Goal: Obtain resource: Download file/media

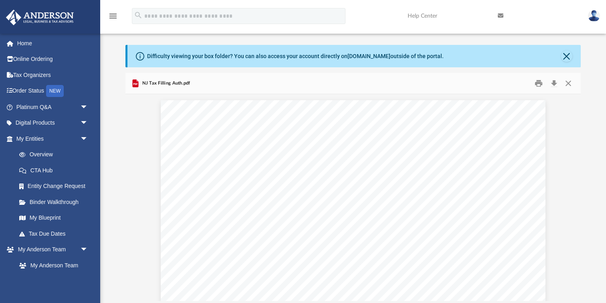
scroll to position [182, 455]
click at [571, 81] on button "Close" at bounding box center [568, 83] width 14 height 12
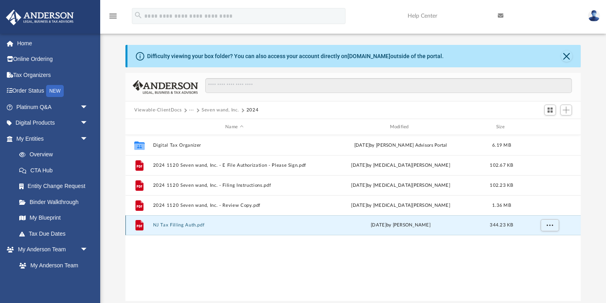
click at [172, 226] on button "NJ Tax Filling Auth.pdf" at bounding box center [234, 225] width 163 height 5
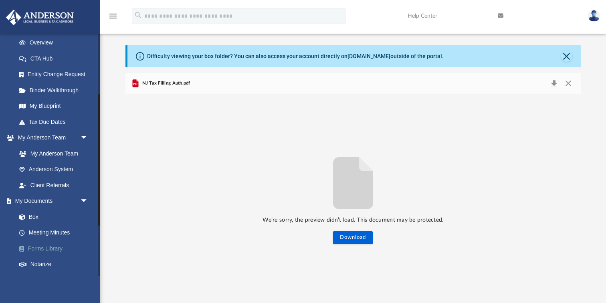
scroll to position [106, 0]
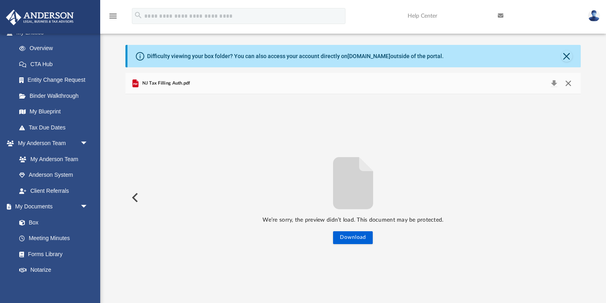
click at [569, 82] on button "Close" at bounding box center [568, 83] width 14 height 11
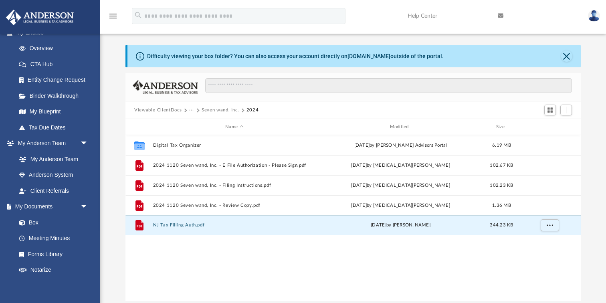
click at [278, 274] on div "Collaborated Folder Digital Tax Organizer Tue Jul 1 2025 by Anderson Advisors P…" at bounding box center [354, 218] width 456 height 166
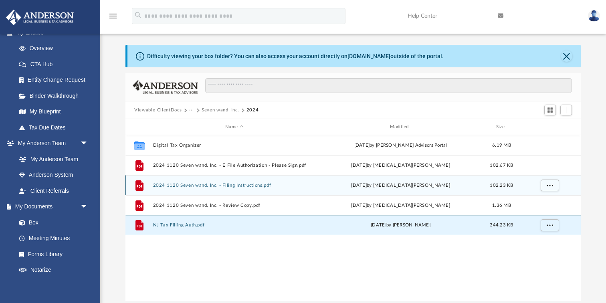
click at [238, 184] on button "2024 1120 Seven wand, Inc. - Filing Instructions.pdf" at bounding box center [234, 185] width 163 height 5
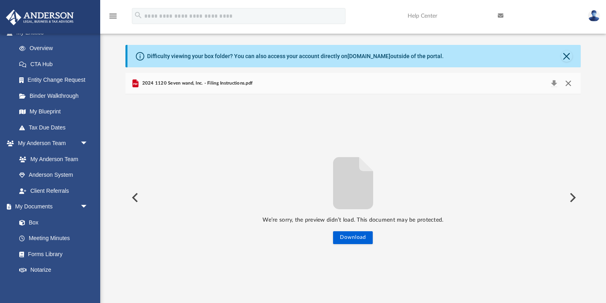
click at [570, 83] on button "Close" at bounding box center [568, 83] width 14 height 11
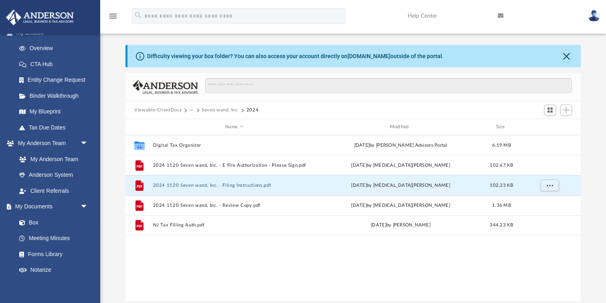
click at [209, 111] on button "Seven wand, Inc." at bounding box center [220, 110] width 37 height 7
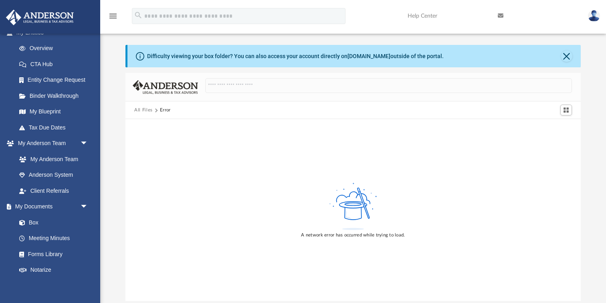
click at [142, 110] on button "All Files" at bounding box center [143, 110] width 18 height 7
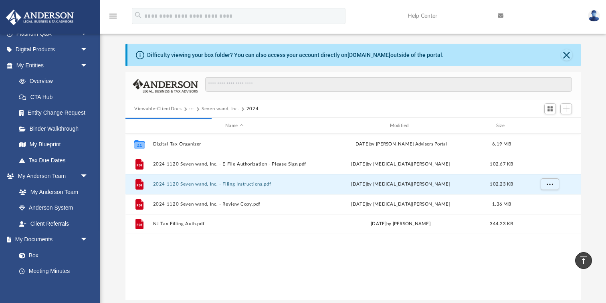
scroll to position [0, 0]
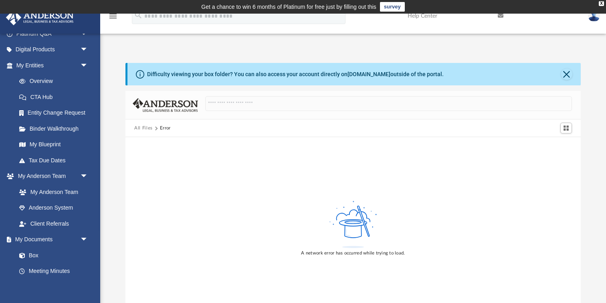
click at [140, 127] on button "All Files" at bounding box center [143, 128] width 18 height 7
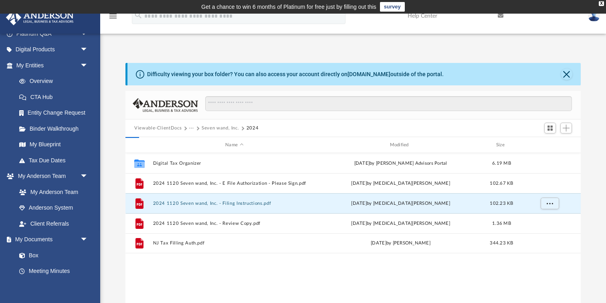
scroll to position [182, 455]
click at [140, 127] on button "Viewable-ClientDocs" at bounding box center [157, 128] width 47 height 7
click at [227, 129] on button "Seven wand, Inc." at bounding box center [220, 128] width 37 height 7
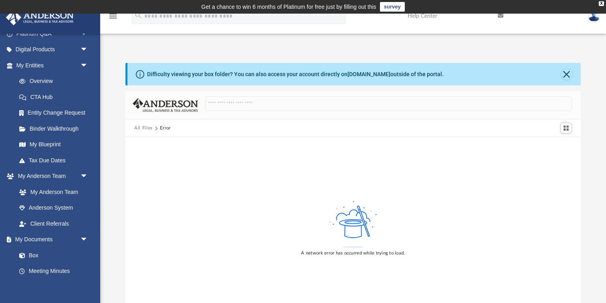
click at [146, 126] on button "All Files" at bounding box center [143, 128] width 18 height 7
click at [144, 128] on button "All Files" at bounding box center [143, 128] width 18 height 7
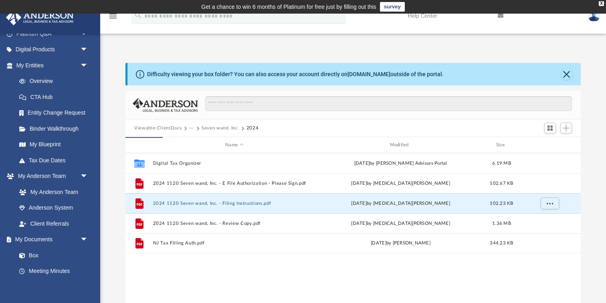
click at [215, 268] on div "Collaborated Folder Digital Tax Organizer Tue Jul 1 2025 by Anderson Advisors P…" at bounding box center [354, 236] width 456 height 166
click at [214, 127] on button "Seven wand, Inc." at bounding box center [220, 128] width 37 height 7
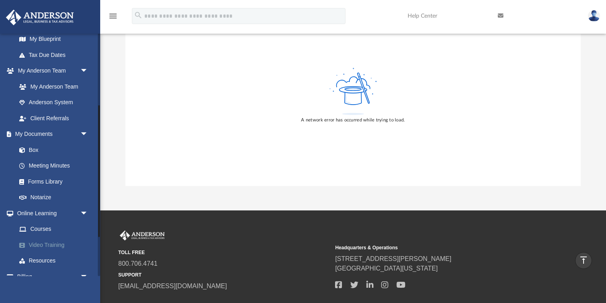
scroll to position [205, 0]
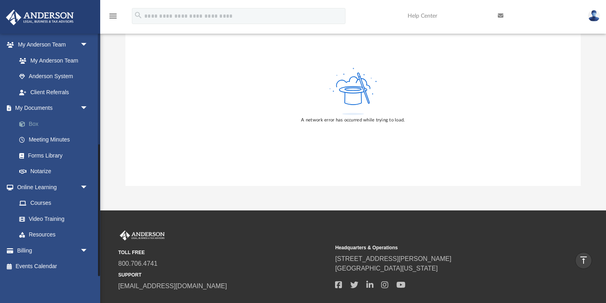
click at [38, 120] on link "Box" at bounding box center [55, 124] width 89 height 16
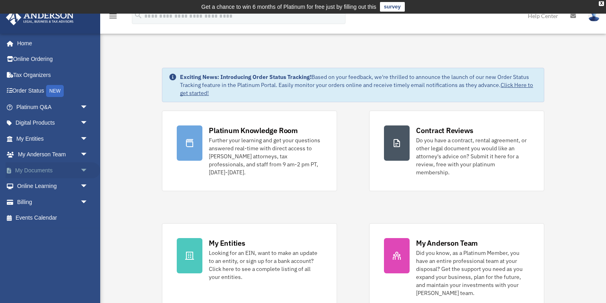
click at [52, 167] on link "My Documents arrow_drop_down" at bounding box center [53, 170] width 95 height 16
click at [84, 171] on span "arrow_drop_down" at bounding box center [88, 170] width 16 height 16
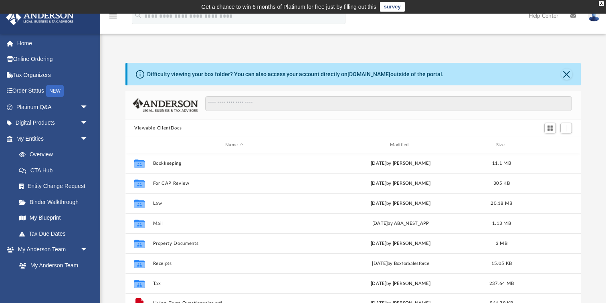
scroll to position [182, 455]
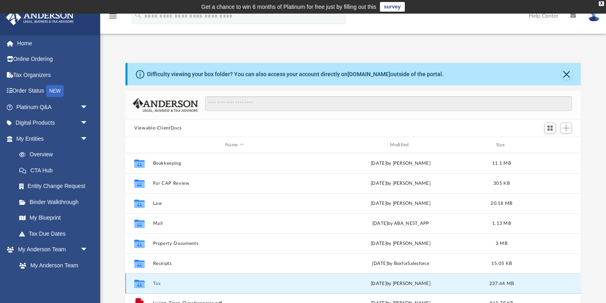
click at [156, 284] on button "Tax" at bounding box center [234, 283] width 163 height 5
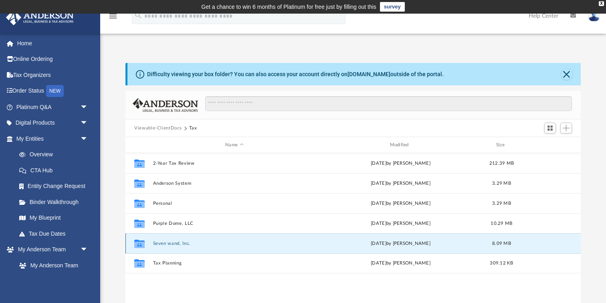
click at [170, 242] on button "Seven wand, Inc." at bounding box center [234, 243] width 163 height 5
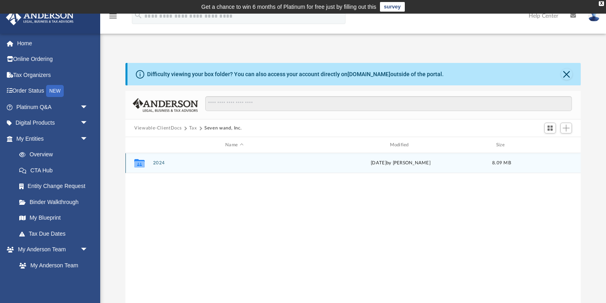
click at [156, 164] on button "2024" at bounding box center [234, 162] width 163 height 5
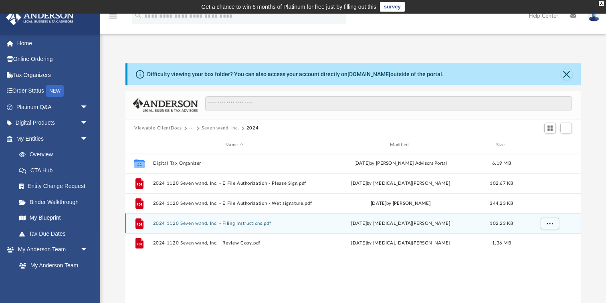
click at [231, 223] on button "2024 1120 Seven wand, Inc. - Filing Instructions.pdf" at bounding box center [234, 223] width 163 height 5
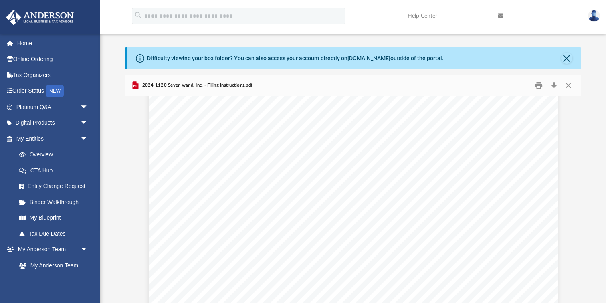
scroll to position [1399, 0]
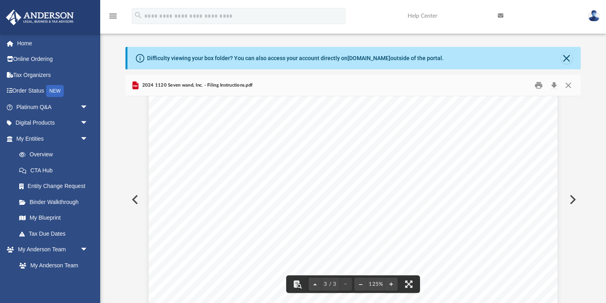
click at [466, 173] on div "400061 04-01-24 Prepared for: Prepared by: Filing Instructions Seven wand, Inc.…" at bounding box center [353, 49] width 409 height 529
drag, startPoint x: 466, startPoint y: 173, endPoint x: 307, endPoint y: 171, distance: 158.4
click at [327, 173] on div "400061 04-01-24 Prepared for: Prepared by: Filing Instructions Seven wand, Inc.…" at bounding box center [353, 49] width 409 height 529
drag, startPoint x: 190, startPoint y: 174, endPoint x: 268, endPoint y: 170, distance: 77.9
click at [268, 170] on div "400061 04-01-24 Prepared for: Prepared by: Filing Instructions Seven wand, Inc.…" at bounding box center [353, 49] width 409 height 529
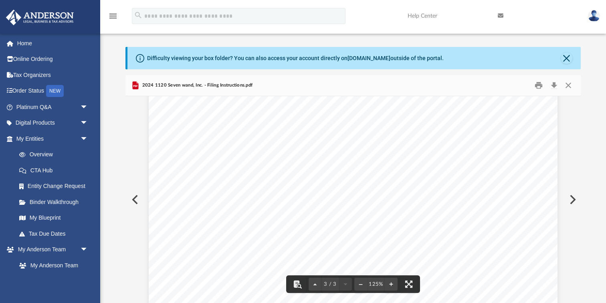
drag, startPoint x: 192, startPoint y: 173, endPoint x: 462, endPoint y: 172, distance: 269.9
click at [381, 172] on span "www.state.nj.us/treasury/taxation/eservicesother.shtml#eft" at bounding box center [286, 173] width 190 height 6
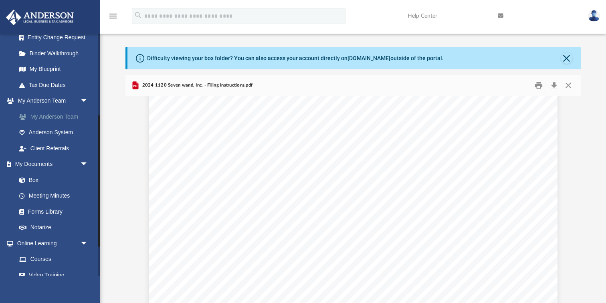
scroll to position [152, 0]
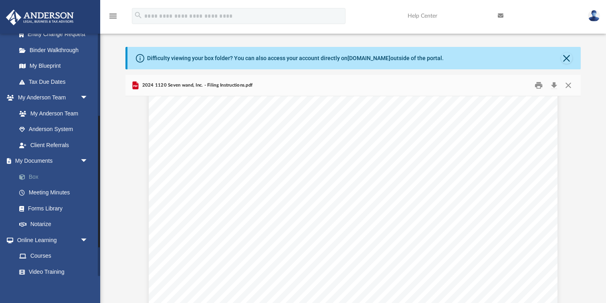
click at [33, 179] on link "Box" at bounding box center [55, 177] width 89 height 16
click at [34, 178] on link "Box" at bounding box center [55, 177] width 89 height 16
click at [44, 194] on link "Meeting Minutes" at bounding box center [55, 193] width 89 height 16
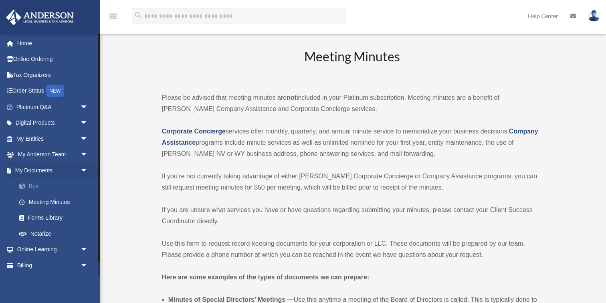
click at [35, 185] on link "Box" at bounding box center [55, 186] width 89 height 16
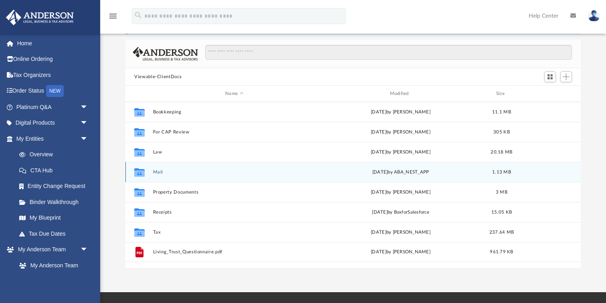
scroll to position [53, 0]
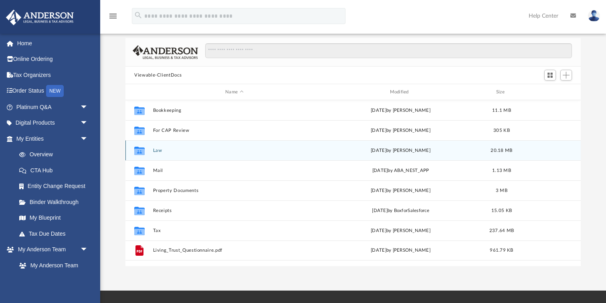
click at [156, 152] on button "Law" at bounding box center [234, 150] width 163 height 5
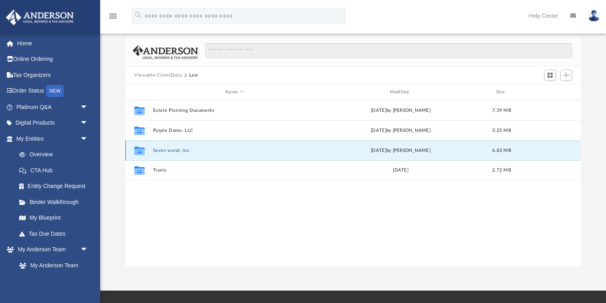
click at [162, 150] on button "Seven wand, Inc." at bounding box center [234, 150] width 163 height 5
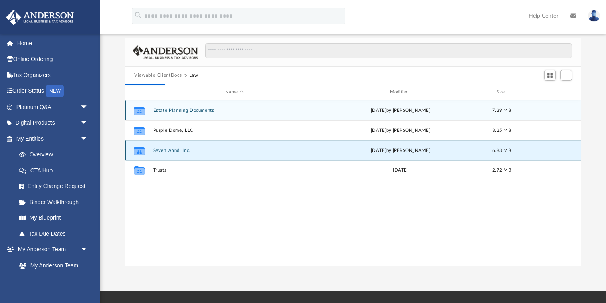
click at [162, 150] on button "Seven wand, Inc." at bounding box center [234, 150] width 163 height 5
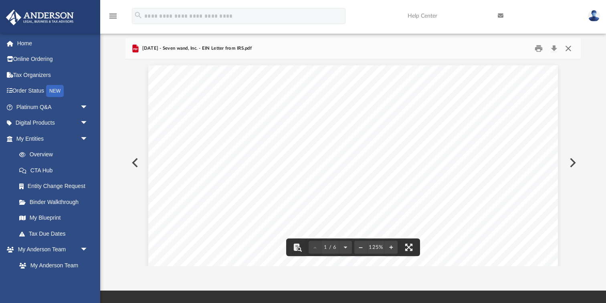
click at [569, 45] on button "Close" at bounding box center [568, 49] width 14 height 12
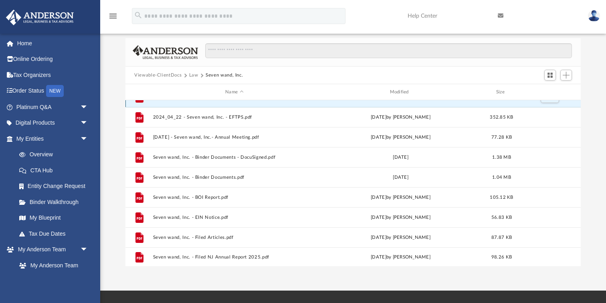
scroll to position [54, 0]
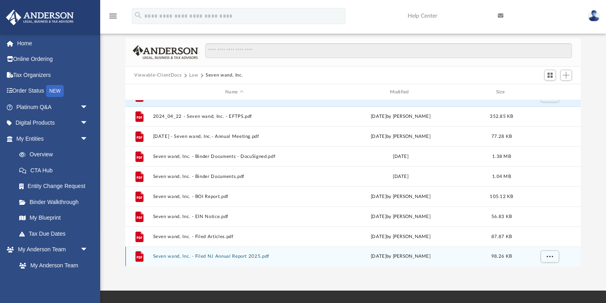
click at [227, 255] on button "Seven wand, Inc. - Filed NJ Annual Report 2025.pdf" at bounding box center [234, 256] width 163 height 5
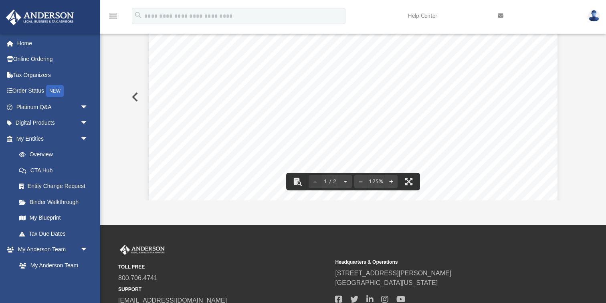
scroll to position [0, 0]
click at [134, 97] on button "Preview" at bounding box center [135, 97] width 18 height 22
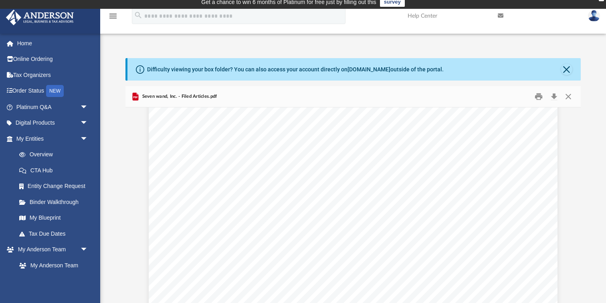
scroll to position [875, 0]
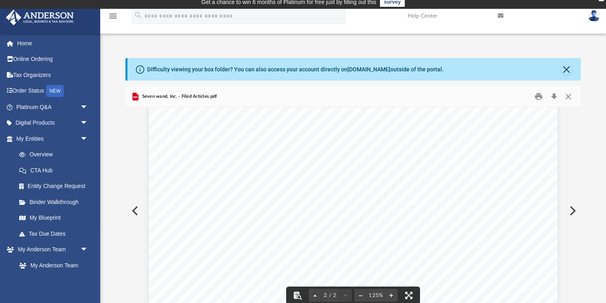
click at [137, 213] on button "Preview" at bounding box center [135, 211] width 18 height 22
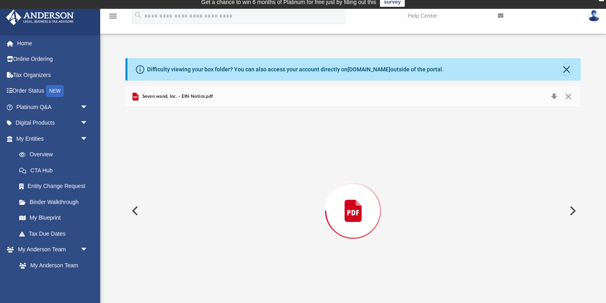
scroll to position [16, 0]
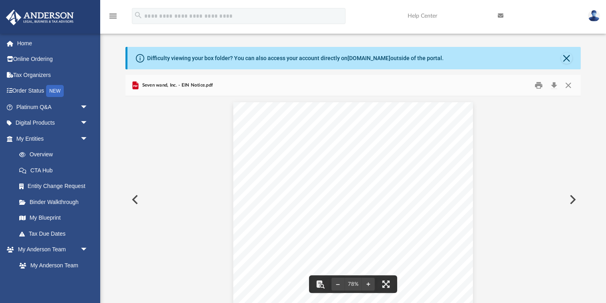
click at [133, 200] on button "Preview" at bounding box center [135, 199] width 18 height 22
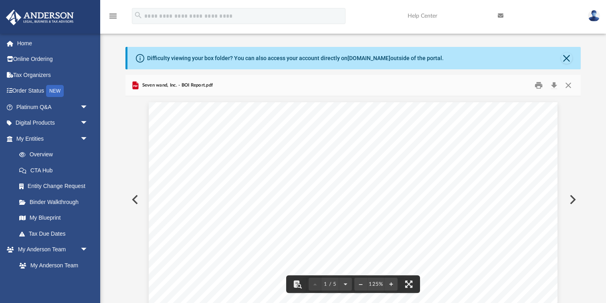
click at [135, 198] on button "Preview" at bounding box center [135, 199] width 18 height 22
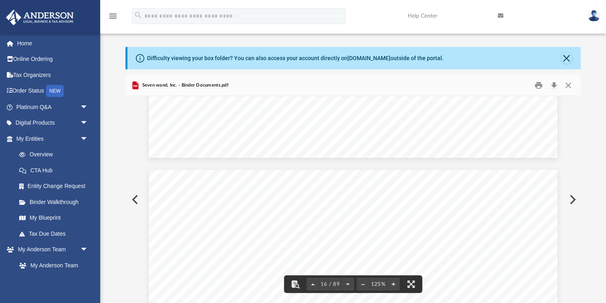
scroll to position [8596, 0]
click at [569, 84] on button "Close" at bounding box center [568, 85] width 14 height 12
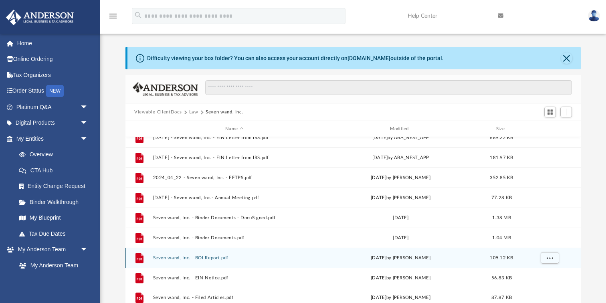
scroll to position [0, 0]
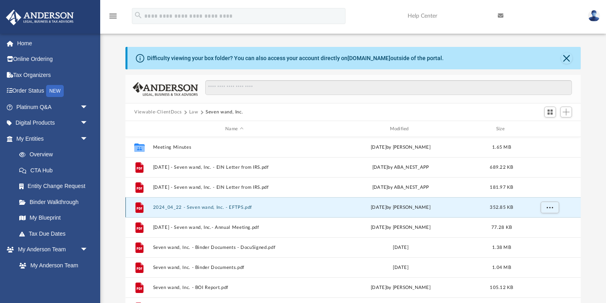
click at [231, 206] on button "2024_04_22 - Seven wand, Inc. - EFTPS.pdf" at bounding box center [234, 207] width 163 height 5
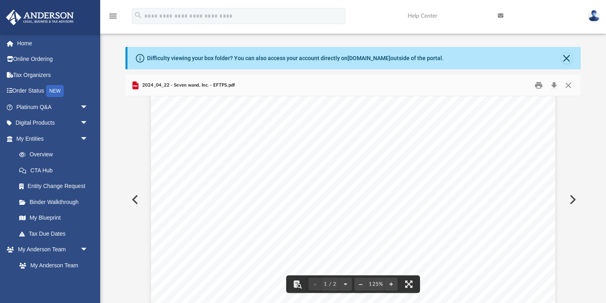
scroll to position [77, 0]
click at [133, 199] on button "Preview" at bounding box center [135, 199] width 18 height 22
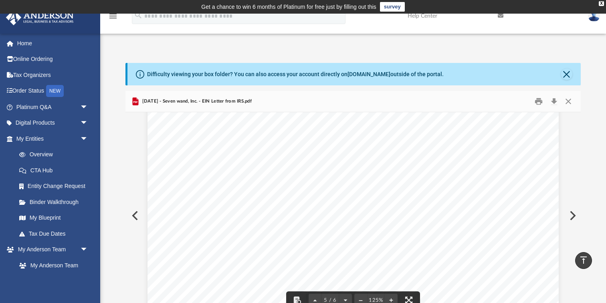
scroll to position [2302, 0]
click at [136, 219] on button "Preview" at bounding box center [135, 215] width 18 height 22
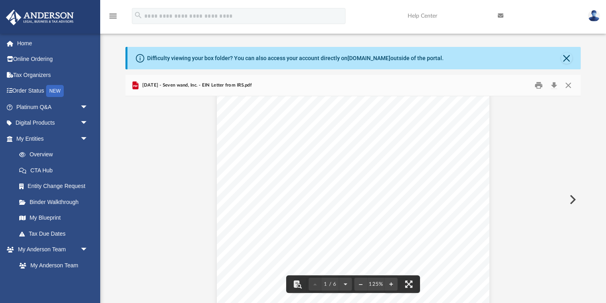
scroll to position [0, 0]
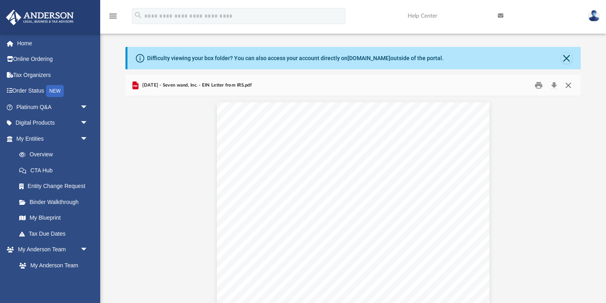
click at [569, 84] on button "Close" at bounding box center [568, 85] width 14 height 12
